Goal: Task Accomplishment & Management: Manage account settings

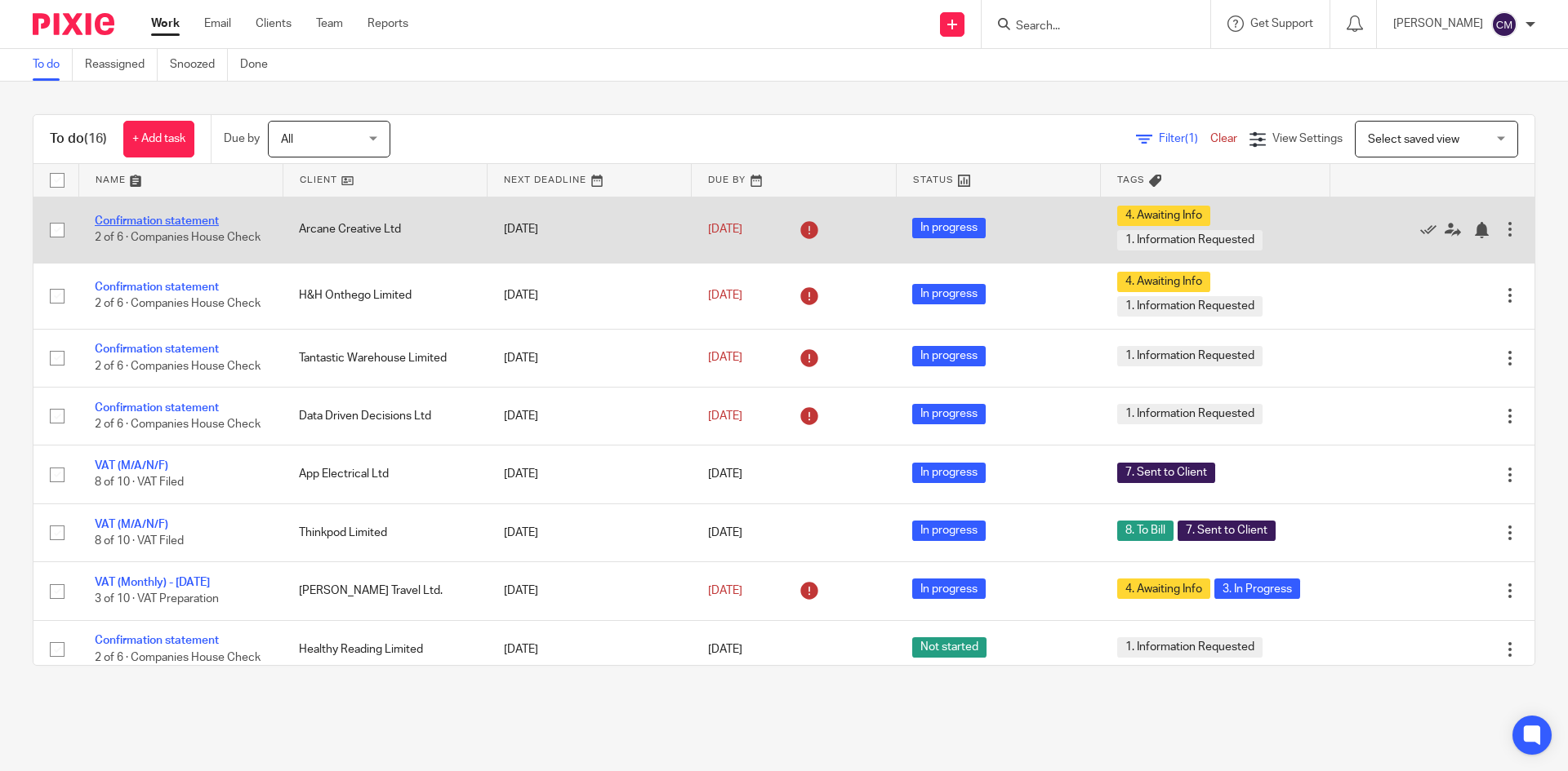
click at [199, 215] on link "Confirmation statement" at bounding box center [157, 221] width 124 height 12
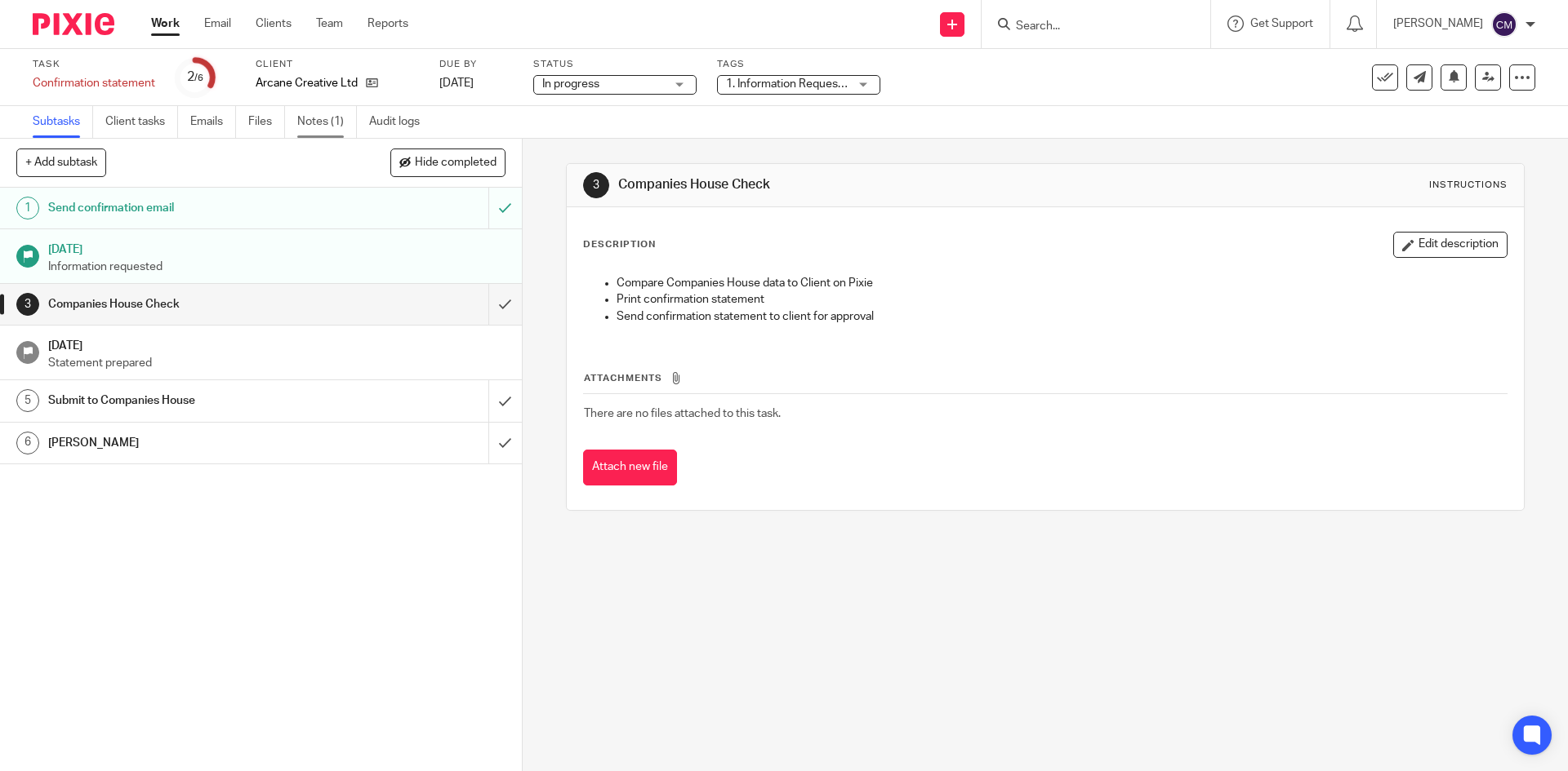
click at [312, 117] on link "Notes (1)" at bounding box center [328, 122] width 60 height 32
